Goal: Task Accomplishment & Management: Use online tool/utility

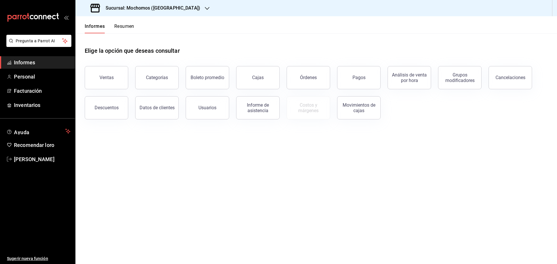
click at [120, 24] on font "Resumen" at bounding box center [124, 27] width 20 height 6
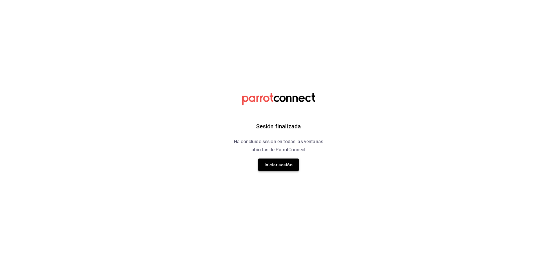
click at [273, 166] on font "Iniciar sesión" at bounding box center [279, 165] width 28 height 5
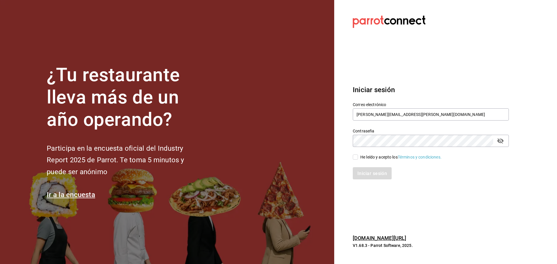
click at [356, 158] on input "He leído y acepto los Términos y condiciones." at bounding box center [355, 157] width 5 height 5
checkbox input "true"
click at [365, 169] on button "Iniciar sesión" at bounding box center [372, 173] width 39 height 12
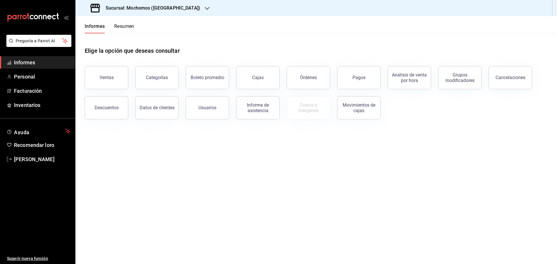
click at [125, 28] on font "Resumen" at bounding box center [124, 27] width 20 height 6
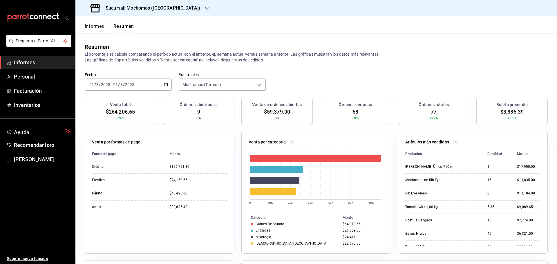
click at [98, 30] on button "Informes" at bounding box center [94, 28] width 19 height 10
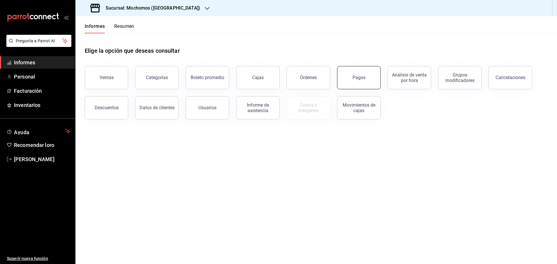
click at [367, 83] on button "Pagos" at bounding box center [359, 77] width 44 height 23
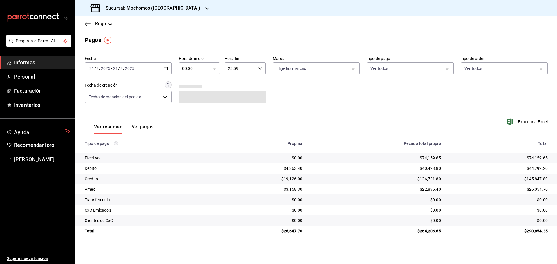
click at [217, 69] on div "00:00 Hora de inicio" at bounding box center [199, 68] width 41 height 12
click at [192, 96] on span "05" at bounding box center [188, 95] width 11 height 5
type input "05:00"
click at [533, 123] on div at bounding box center [278, 132] width 557 height 264
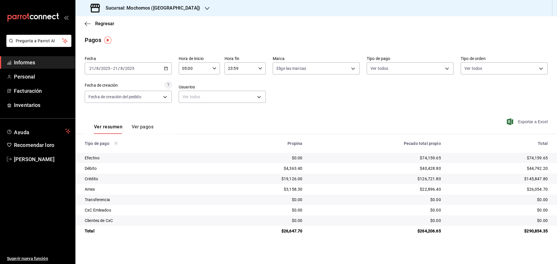
click at [522, 121] on font "Exportar a Excel" at bounding box center [533, 122] width 30 height 5
click at [104, 24] on font "Regresar" at bounding box center [104, 24] width 19 height 6
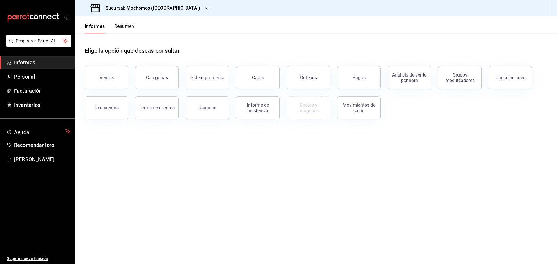
click at [126, 29] on button "Resumen" at bounding box center [124, 28] width 20 height 10
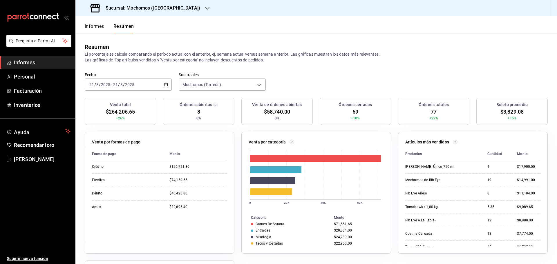
click at [98, 24] on font "Informes" at bounding box center [94, 27] width 19 height 6
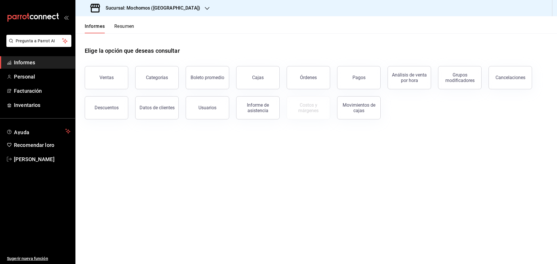
click at [122, 30] on button "Resumen" at bounding box center [124, 28] width 20 height 10
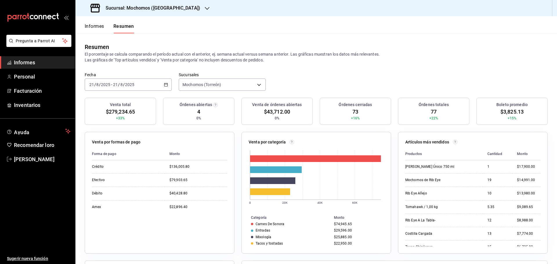
click at [97, 28] on font "Informes" at bounding box center [94, 27] width 19 height 6
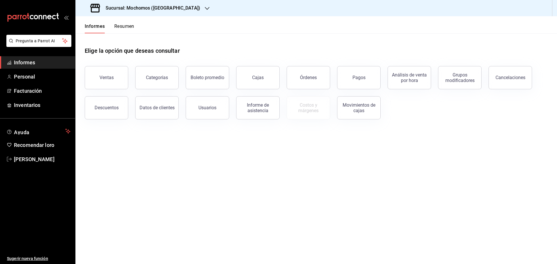
click at [118, 26] on font "Resumen" at bounding box center [124, 27] width 20 height 6
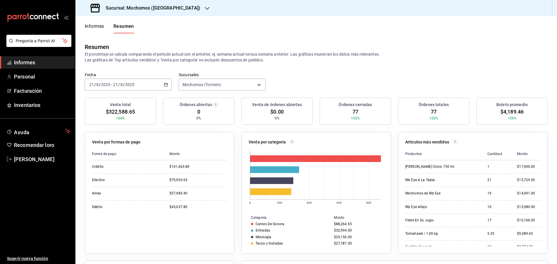
click at [138, 84] on div "[DATE] [DATE] - [DATE] [DATE]" at bounding box center [128, 85] width 87 height 12
click at [115, 163] on li "Rango de fechas" at bounding box center [112, 167] width 54 height 13
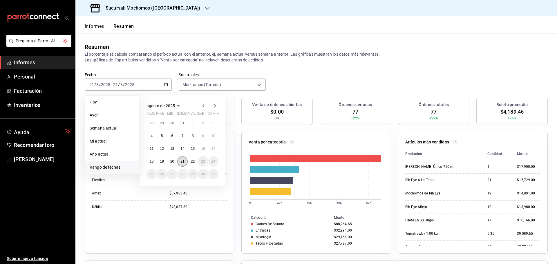
click at [182, 160] on font "21" at bounding box center [183, 162] width 4 height 4
click at [191, 161] on font "22" at bounding box center [193, 162] width 4 height 4
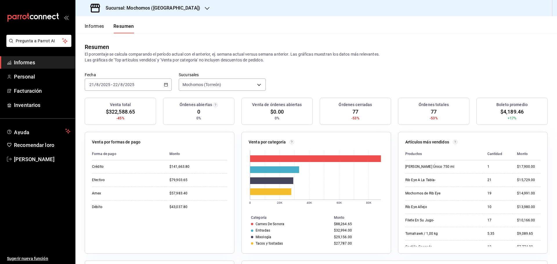
click at [88, 28] on font "Informes" at bounding box center [94, 27] width 19 height 6
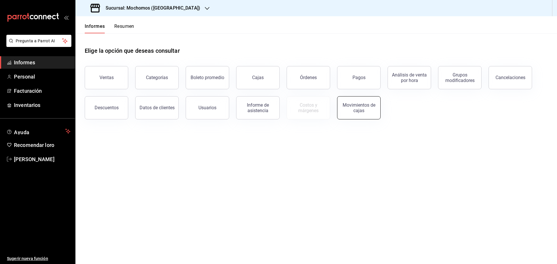
click at [353, 112] on div "Movimientos de cajas" at bounding box center [359, 107] width 36 height 11
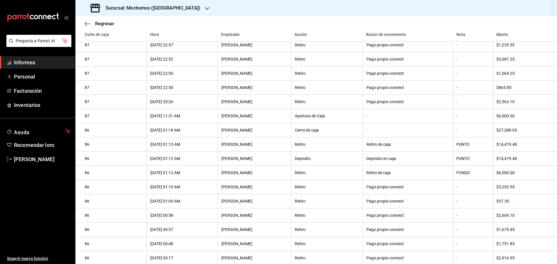
scroll to position [174, 0]
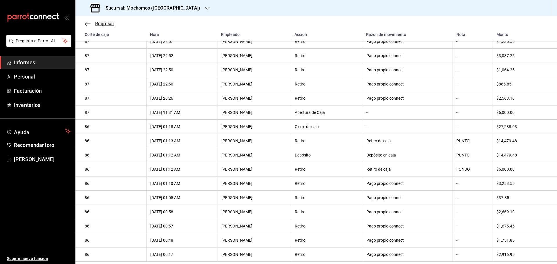
click at [106, 25] on font "Regresar" at bounding box center [104, 24] width 19 height 6
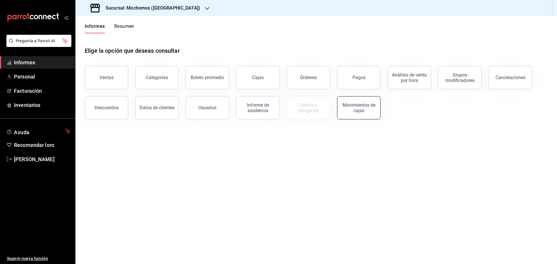
click at [347, 109] on div "Movimientos de cajas" at bounding box center [359, 107] width 36 height 11
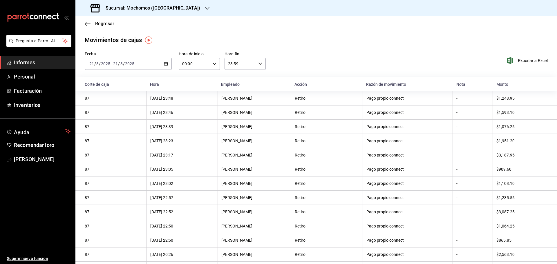
click at [167, 64] on div "[DATE] [DATE] - [DATE] [DATE]" at bounding box center [128, 64] width 87 height 12
click at [103, 147] on font "Rango de fechas" at bounding box center [105, 146] width 31 height 5
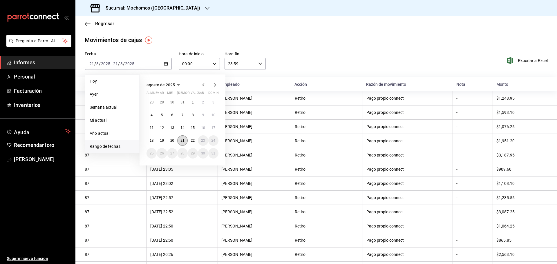
click at [180, 140] on button "21" at bounding box center [182, 141] width 10 height 10
click at [191, 139] on font "22" at bounding box center [193, 141] width 4 height 4
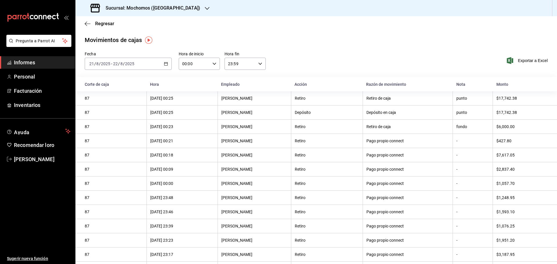
click at [212, 62] on icon "button" at bounding box center [214, 64] width 4 height 4
click at [186, 90] on font "05" at bounding box center [188, 90] width 5 height 5
type input "05:00"
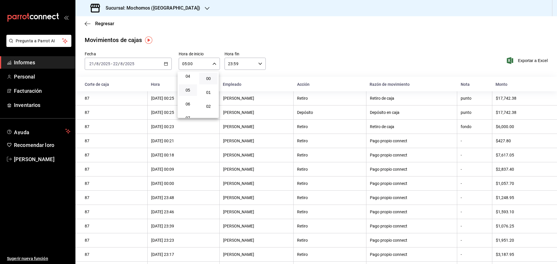
click at [258, 62] on div at bounding box center [278, 132] width 557 height 264
click at [258, 64] on icon "button" at bounding box center [260, 64] width 4 height 4
click at [232, 94] on font "05" at bounding box center [233, 92] width 5 height 5
type input "05:59"
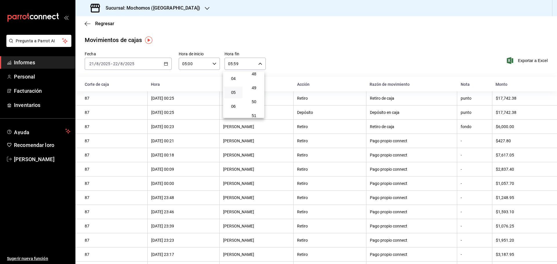
click at [373, 48] on div at bounding box center [278, 132] width 557 height 264
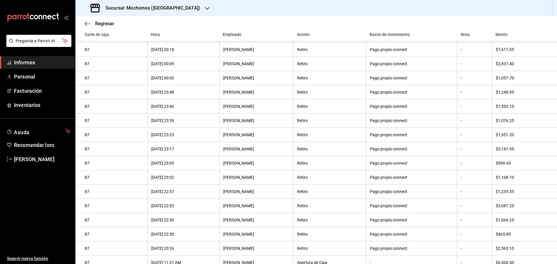
scroll to position [130, 0]
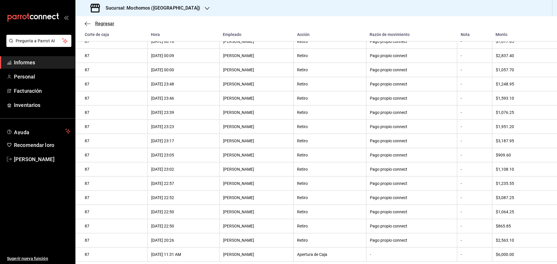
click at [100, 22] on font "Regresar" at bounding box center [104, 24] width 19 height 6
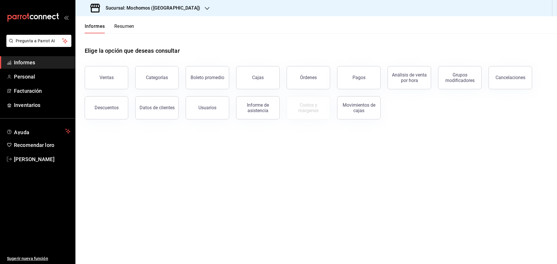
click at [118, 26] on font "Resumen" at bounding box center [124, 27] width 20 height 6
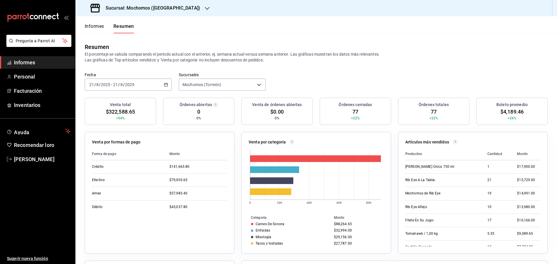
click at [164, 85] on icon "button" at bounding box center [166, 85] width 4 height 4
click at [104, 168] on font "Rango de fechas" at bounding box center [105, 167] width 31 height 5
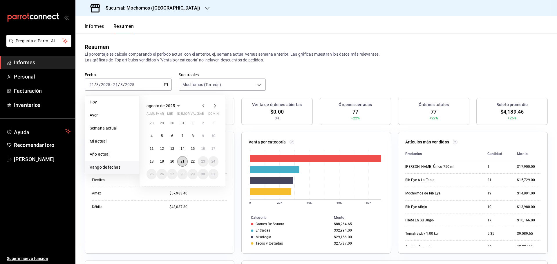
click at [181, 163] on font "21" at bounding box center [183, 162] width 4 height 4
click at [195, 161] on button "22" at bounding box center [193, 161] width 10 height 10
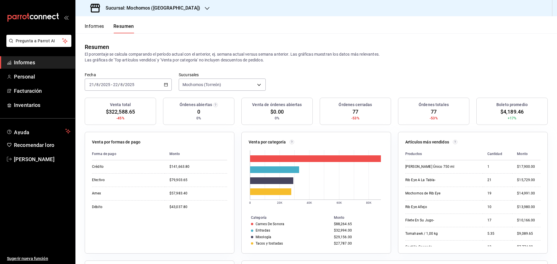
click at [95, 28] on font "Informes" at bounding box center [94, 27] width 19 height 6
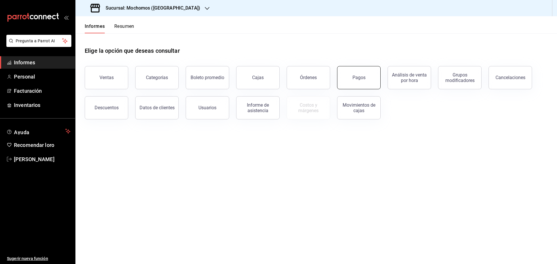
click at [369, 76] on button "Pagos" at bounding box center [359, 77] width 44 height 23
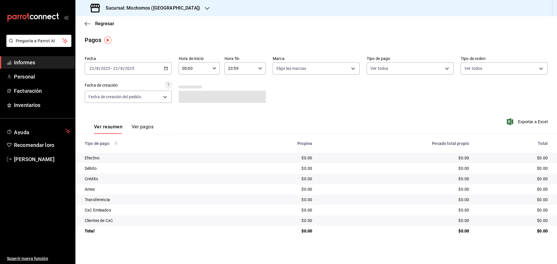
click at [166, 69] on icon "button" at bounding box center [166, 68] width 4 height 4
click at [111, 150] on font "Rango de fechas" at bounding box center [105, 151] width 31 height 5
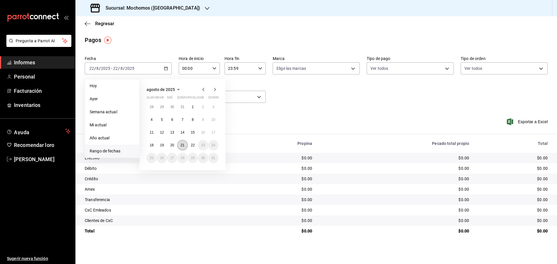
click at [183, 146] on font "21" at bounding box center [183, 145] width 4 height 4
click at [189, 146] on button "22" at bounding box center [193, 145] width 10 height 10
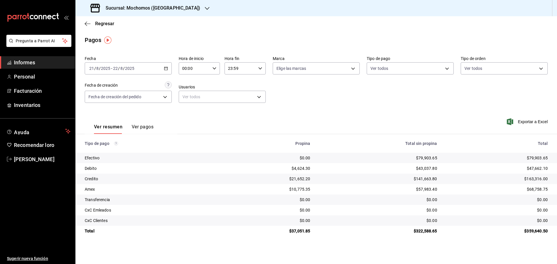
click at [215, 69] on icon "button" at bounding box center [214, 68] width 4 height 4
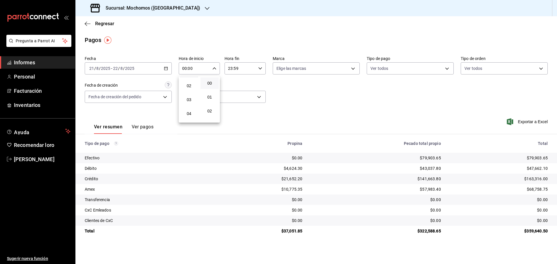
scroll to position [58, 0]
click at [190, 97] on font "05" at bounding box center [189, 95] width 5 height 5
type input "05:00"
click at [190, 97] on font "05" at bounding box center [189, 95] width 5 height 5
click at [260, 68] on div at bounding box center [278, 132] width 557 height 264
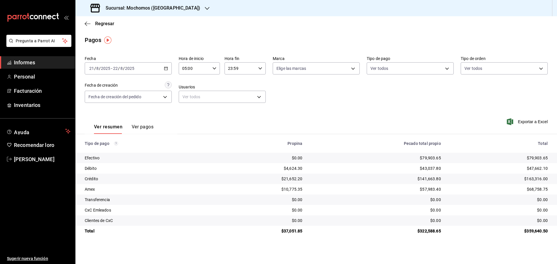
click at [260, 68] on icon "button" at bounding box center [260, 68] width 4 height 4
click at [238, 97] on span "05" at bounding box center [234, 97] width 11 height 5
type input "05:59"
click at [528, 123] on div at bounding box center [278, 132] width 557 height 264
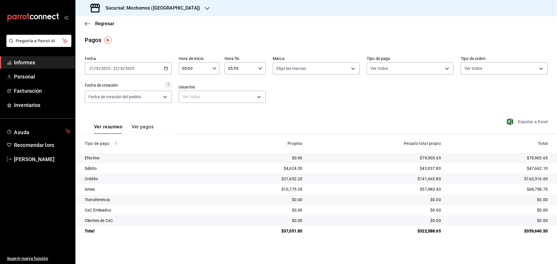
click at [528, 122] on font "Exportar a Excel" at bounding box center [533, 122] width 30 height 5
click at [104, 26] on font "Regresar" at bounding box center [104, 24] width 19 height 6
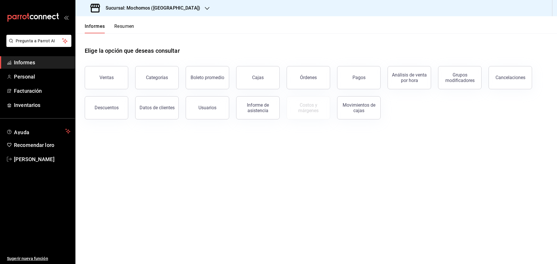
click at [116, 30] on button "Resumen" at bounding box center [124, 28] width 20 height 10
